Goal: Task Accomplishment & Management: Manage account settings

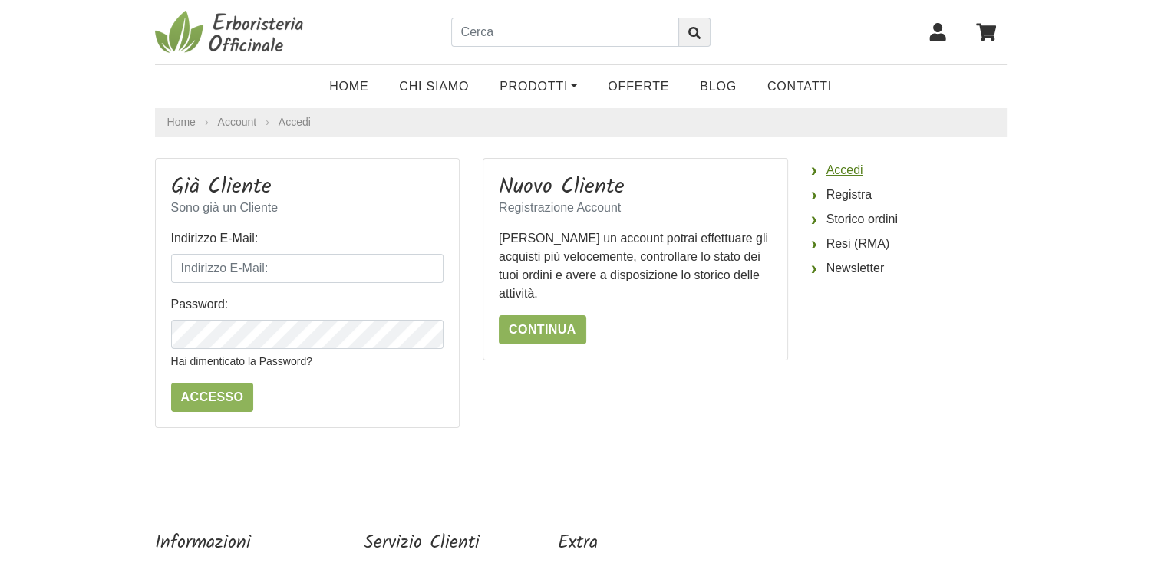
click at [826, 170] on link "Accedi" at bounding box center [909, 170] width 196 height 25
click at [843, 175] on link "Accedi" at bounding box center [909, 170] width 196 height 25
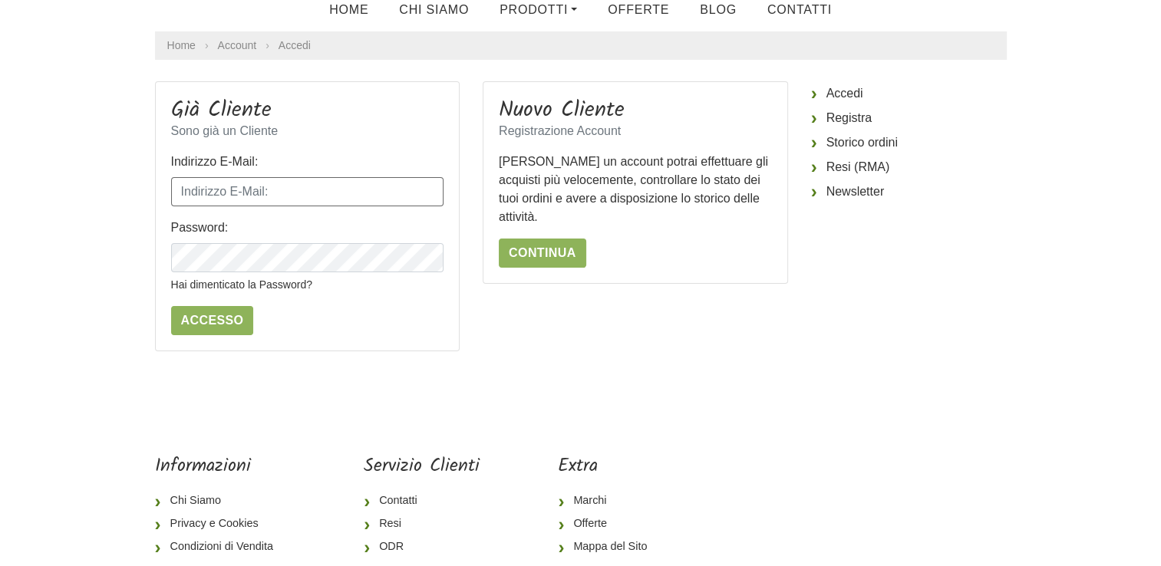
click at [355, 192] on input "Indirizzo E-Mail:" at bounding box center [307, 191] width 273 height 29
type input "massimo.max.rossi@live.it"
click at [202, 322] on input "Accesso" at bounding box center [212, 320] width 83 height 29
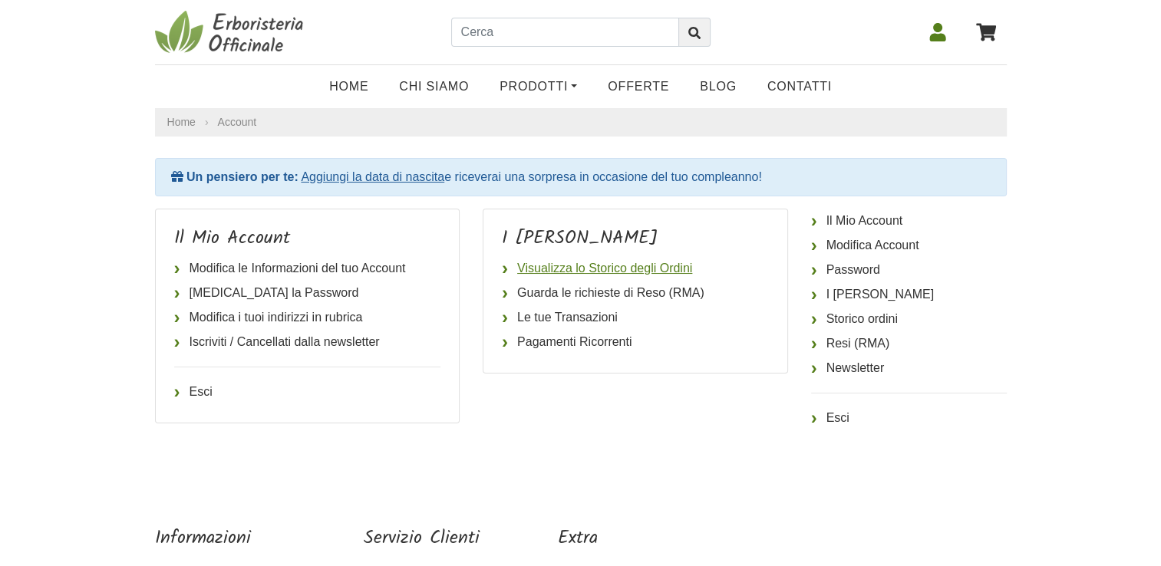
click at [619, 274] on link "Visualizza lo Storico degli Ordini" at bounding box center [635, 268] width 267 height 25
